Goal: Task Accomplishment & Management: Complete application form

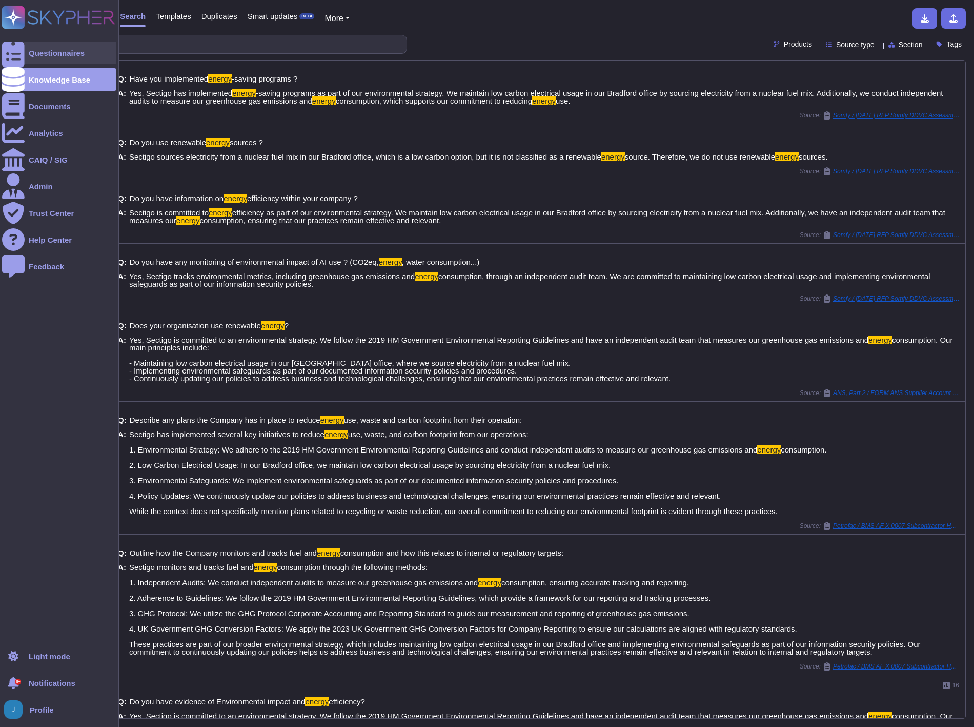
click at [61, 52] on div "Questionnaires" at bounding box center [57, 53] width 56 height 8
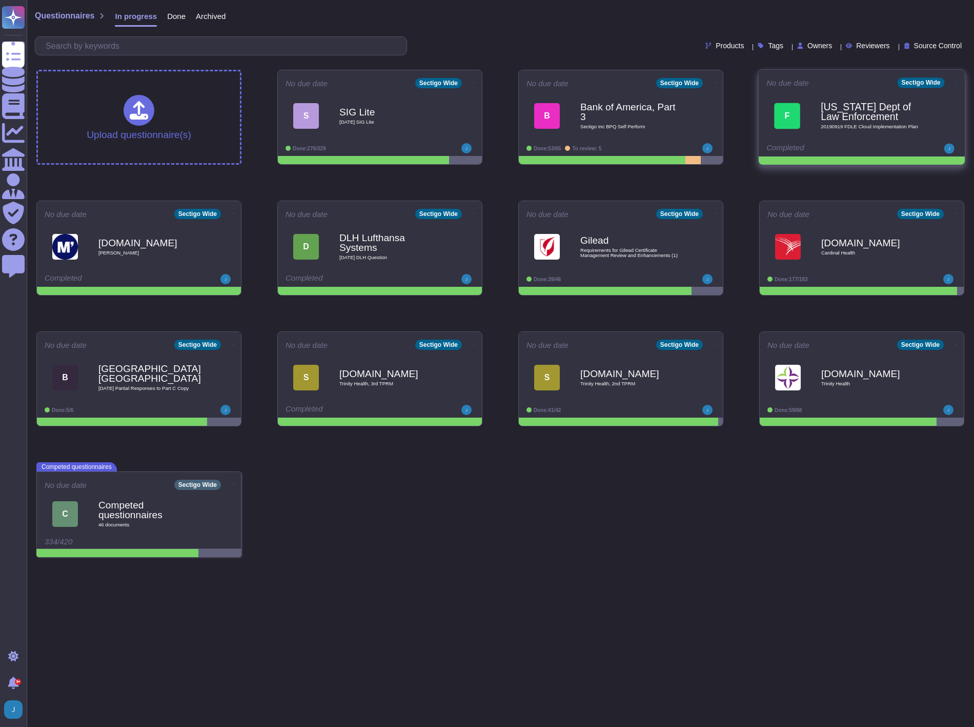
click at [824, 111] on b "[US_STATE] Dept of Law Enforcement" at bounding box center [873, 112] width 104 height 20
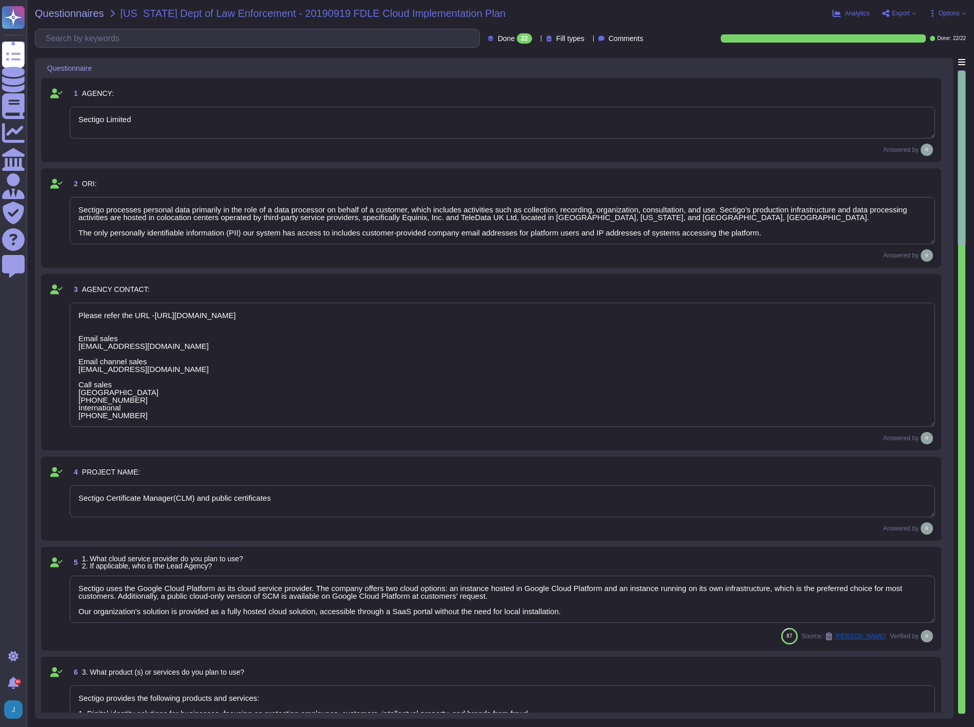
type textarea "Sectigo Limited"
type textarea "Sectigo processes personal data primarily in the role of a data processor on be…"
type textarea "Please refer the URL -[URL][DOMAIN_NAME] Email sales [EMAIL_ADDRESS][DOMAIN_NAM…"
type textarea "Sectigo Certificate Manager(CLM) and public certificates"
type textarea "Sectigo uses the Google Cloud Platform as its cloud service provider. The compa…"
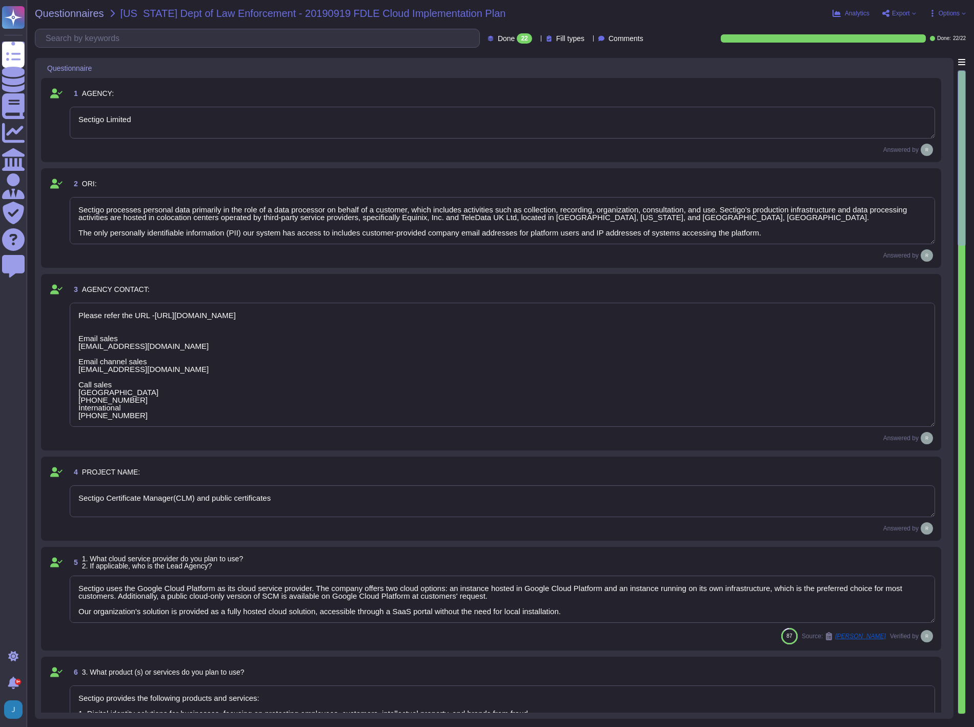
type textarea "Sectigo provides the following products and services: 1. Digital identity solut…"
type textarea "We provide Software as a Service (SaaS) through our SaaS portal, specifically w…"
type textarea "No"
click at [906, 10] on span "Export" at bounding box center [901, 13] width 18 height 6
click at [919, 62] on p "Download" at bounding box center [937, 74] width 36 height 25
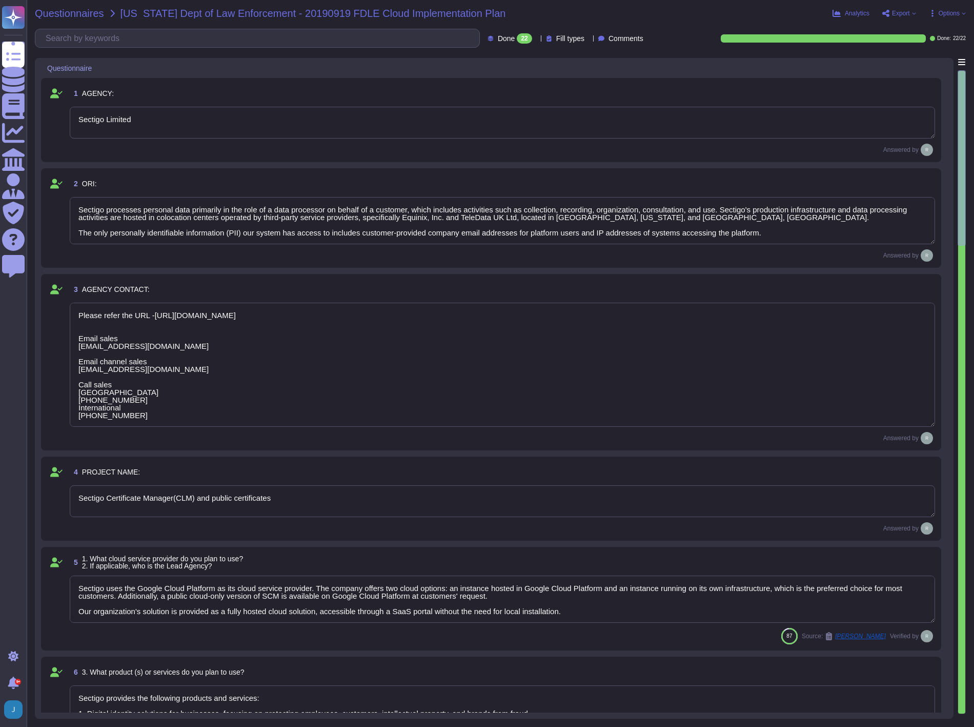
click at [70, 12] on span "Questionnaires" at bounding box center [69, 13] width 69 height 10
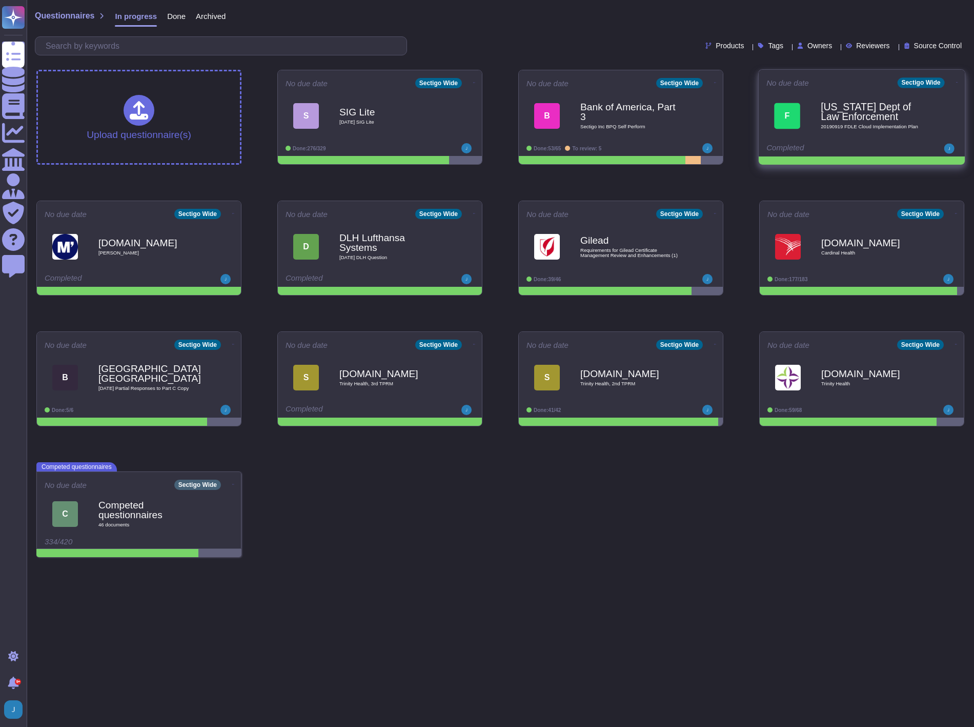
click at [475, 83] on icon at bounding box center [474, 83] width 2 height 1
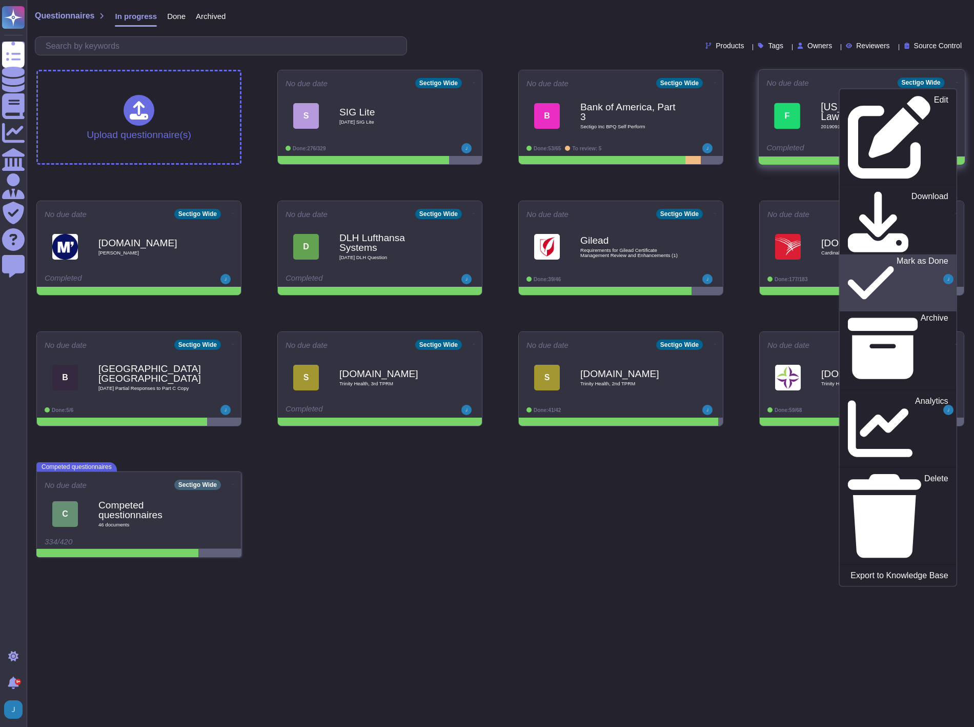
click at [897, 257] on p "Mark as Done" at bounding box center [923, 283] width 52 height 52
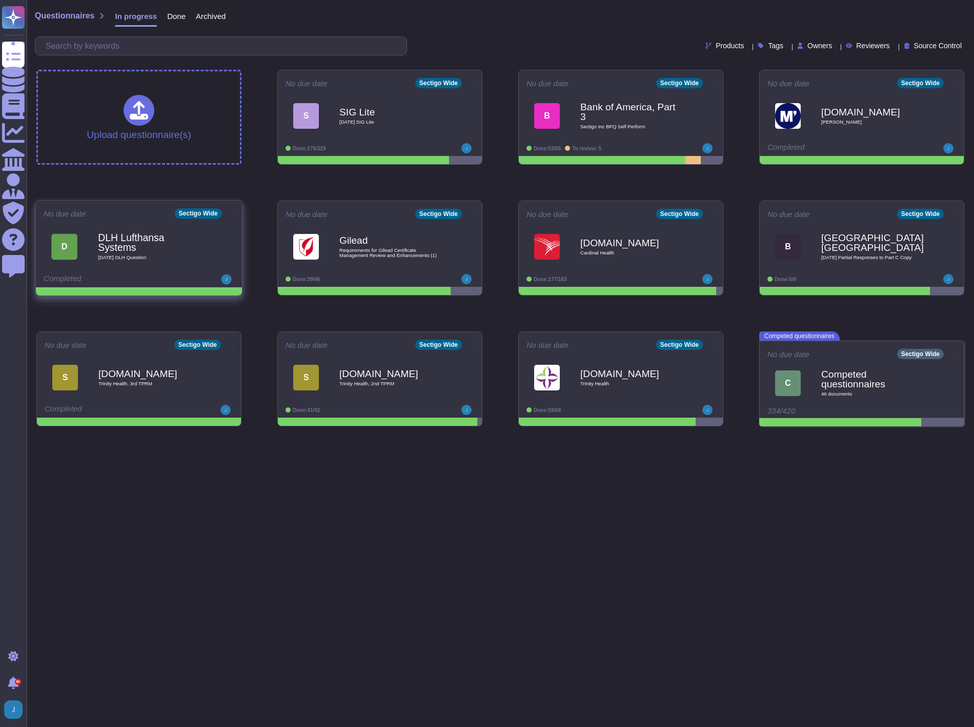
click at [119, 244] on b "DLH Lufthansa Systems" at bounding box center [150, 243] width 104 height 20
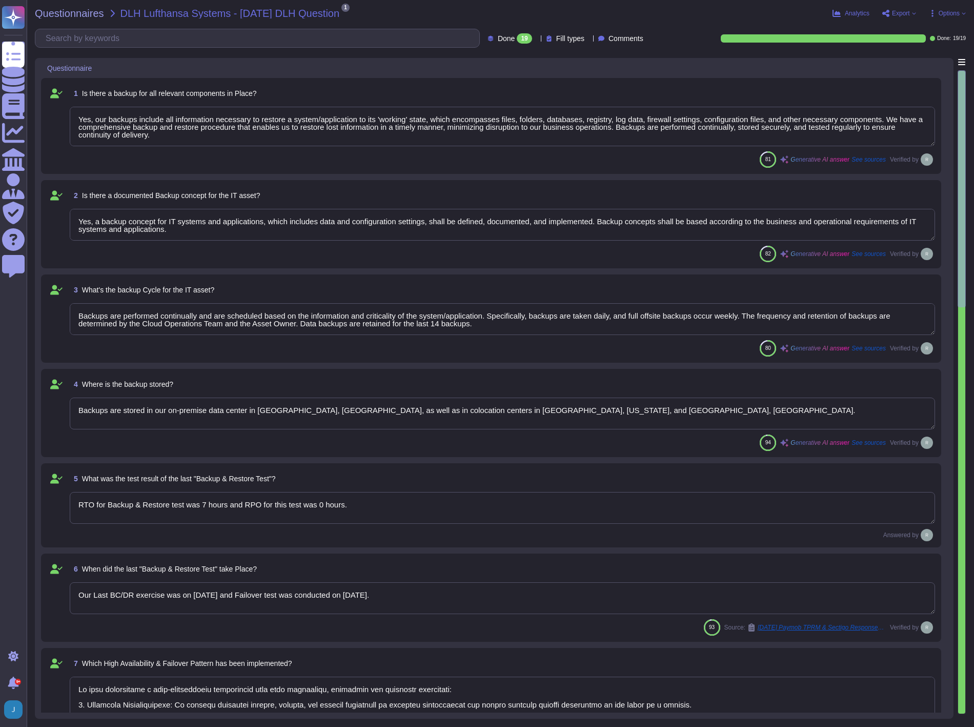
type textarea "Yes, our backups include all information necessary to restore a system/applicat…"
type textarea "Yes, a backup concept for IT systems and applications, which includes data and …"
type textarea "Backups are performed continually and are scheduled based on the information an…"
type textarea "Backups are stored in our on-premise data center in [GEOGRAPHIC_DATA], [GEOGRAP…"
type textarea "RTO for Backup & Restore test was 7 hours and RPO for this test was 0 hours."
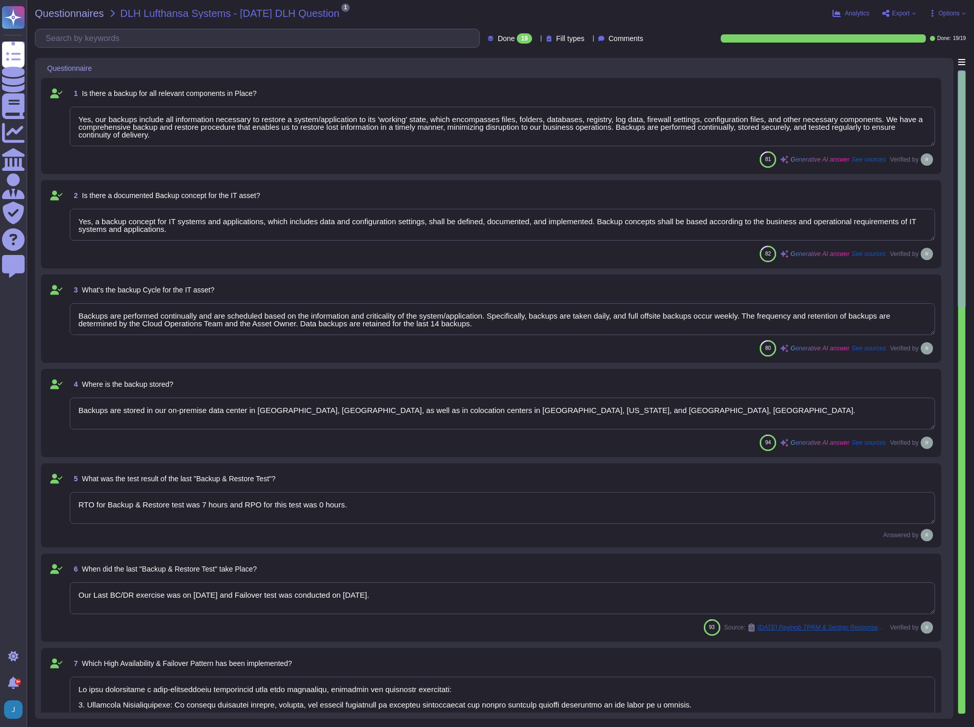
type textarea "Our Last BC/DR exercise was on [DATE] and Failover test was conducted on [DATE]."
type textarea "We have implemented a high-availability environment with full redundancy, utili…"
type textarea "Yes, the implemented High Availability and Failover solution is designed to pro…"
type textarea "The implemented High Availability and Failover Implementation performs failover…"
click at [905, 14] on span "Export" at bounding box center [901, 13] width 18 height 6
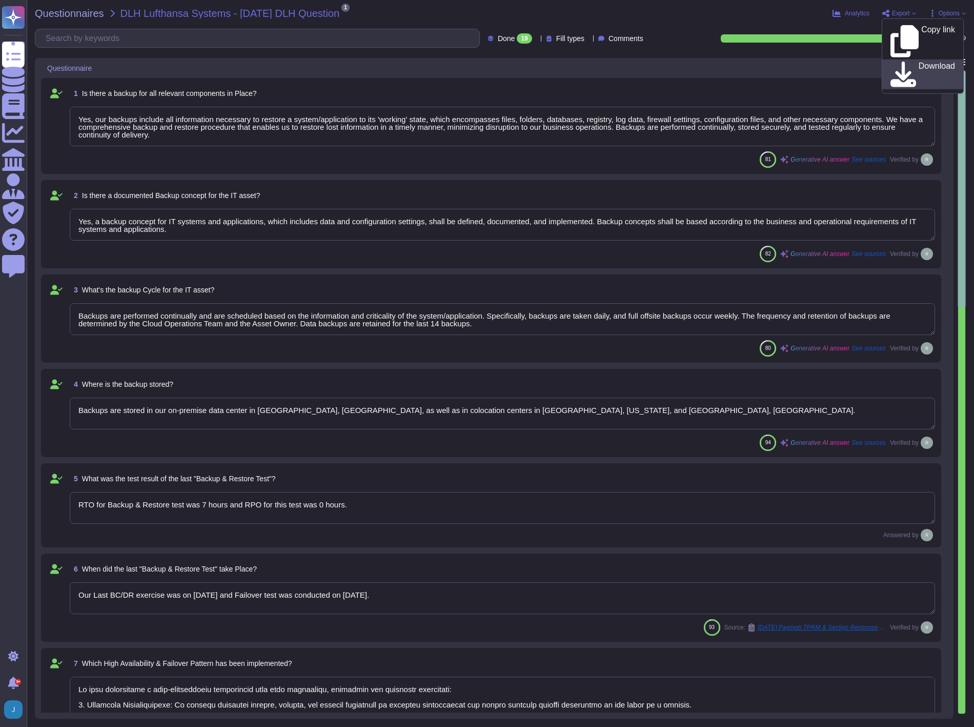
click at [899, 62] on icon at bounding box center [904, 75] width 26 height 26
click at [63, 9] on span "Questionnaires" at bounding box center [69, 13] width 69 height 10
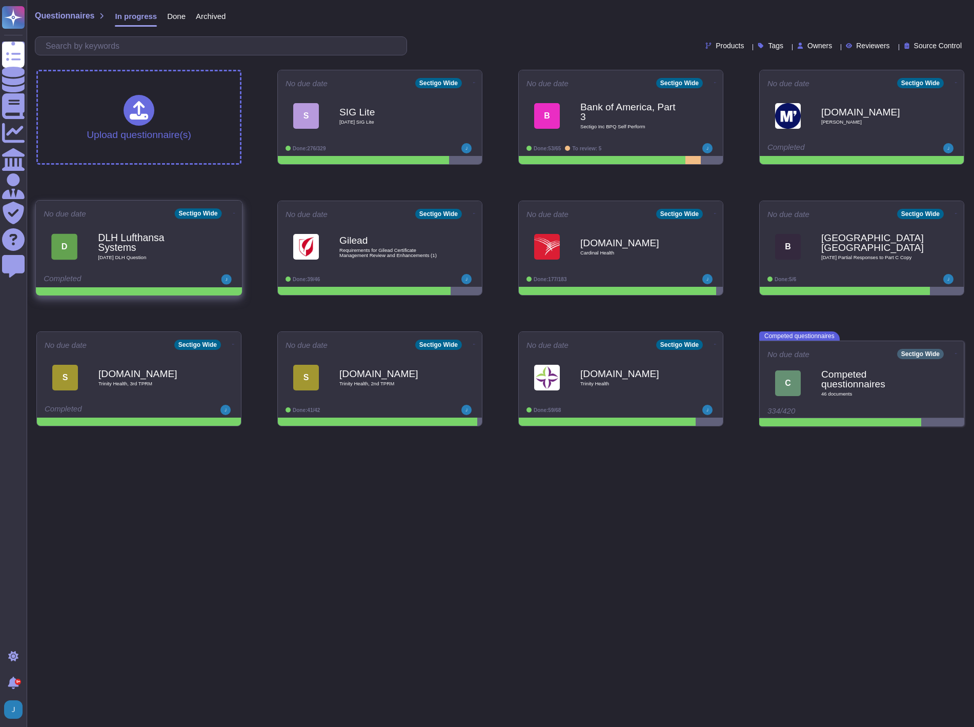
click at [473, 83] on icon at bounding box center [474, 83] width 2 height 1
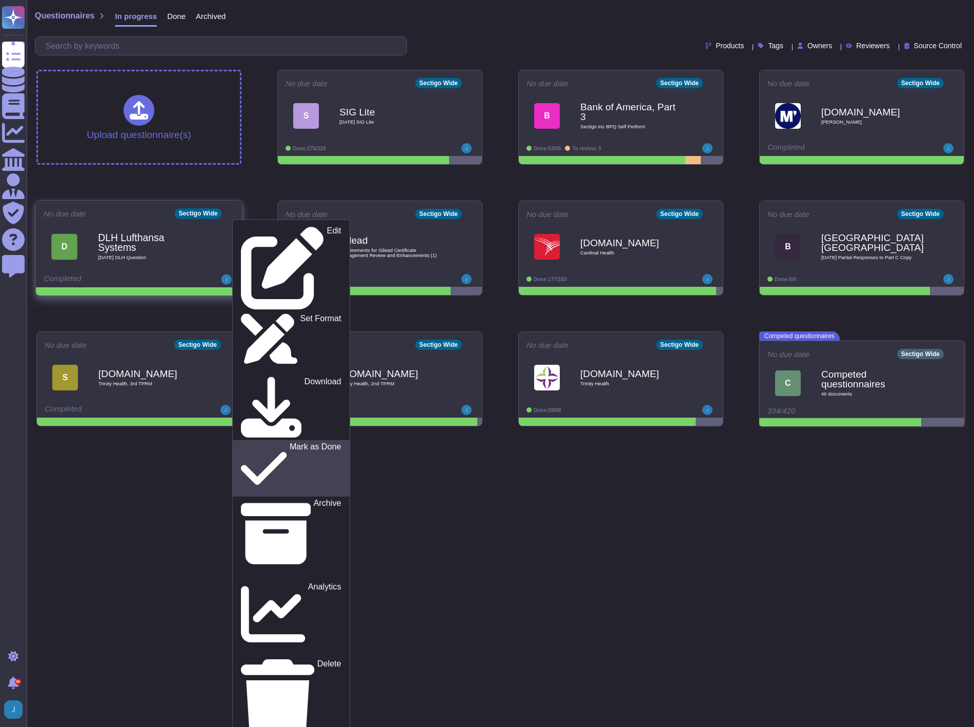
click at [290, 443] on p "Mark as Done" at bounding box center [316, 469] width 52 height 52
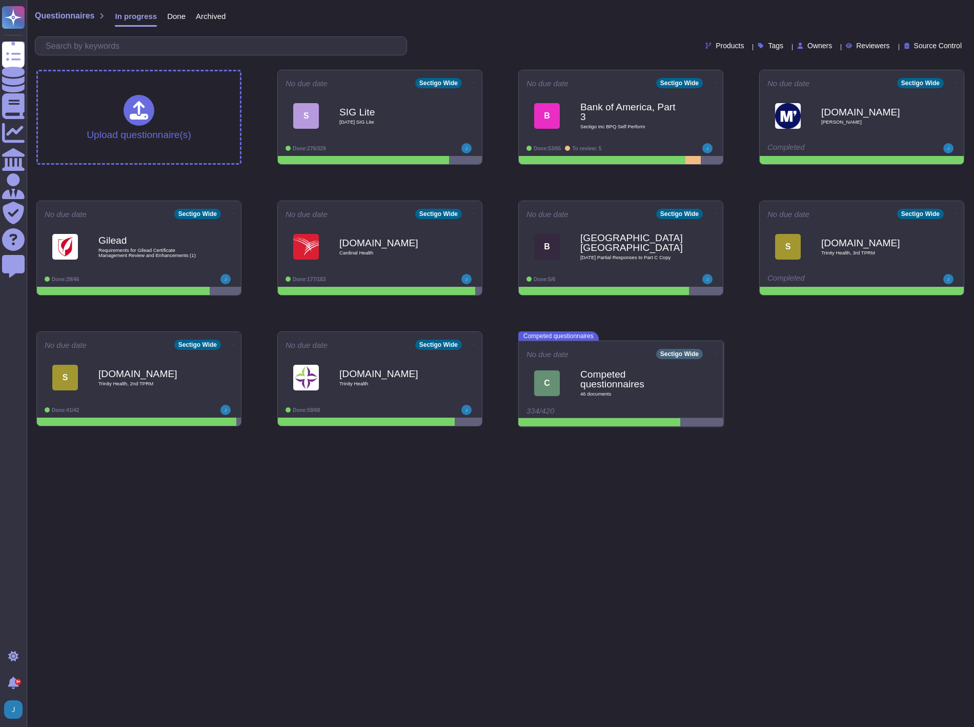
click at [172, 20] on span "Done" at bounding box center [176, 16] width 18 height 8
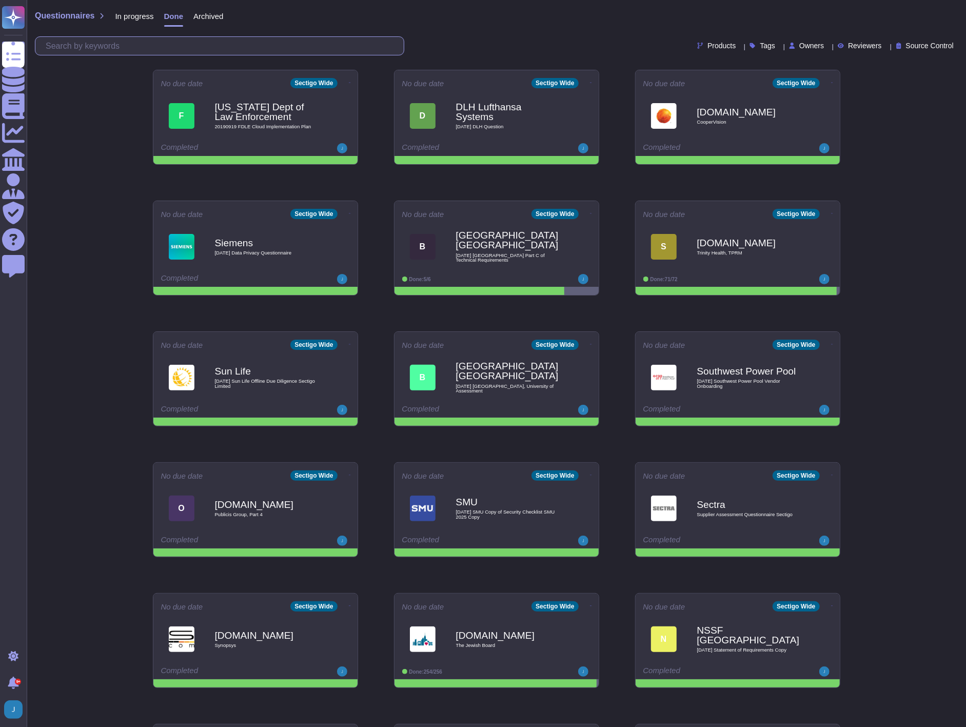
click at [176, 48] on input "text" at bounding box center [222, 46] width 363 height 18
click at [70, 20] on span "Questionnaires" at bounding box center [64, 16] width 59 height 8
click at [66, 13] on span "Questionnaires" at bounding box center [64, 16] width 59 height 8
click at [122, 19] on span "In progress" at bounding box center [134, 16] width 38 height 8
